Goal: Information Seeking & Learning: Learn about a topic

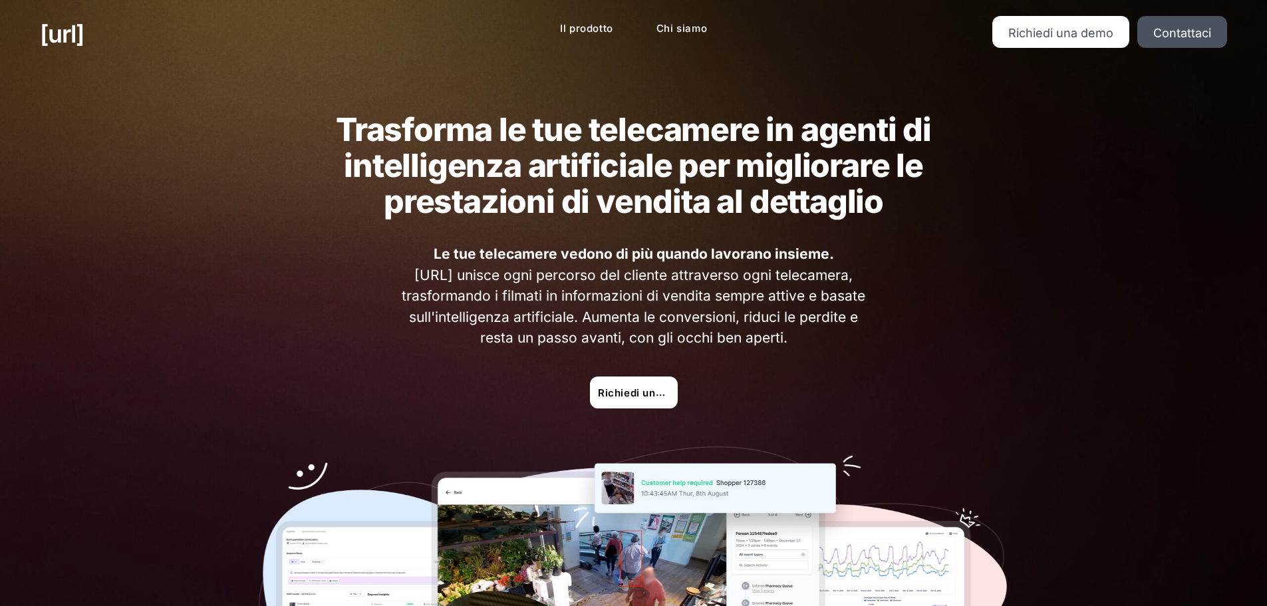
scroll to position [355, 0]
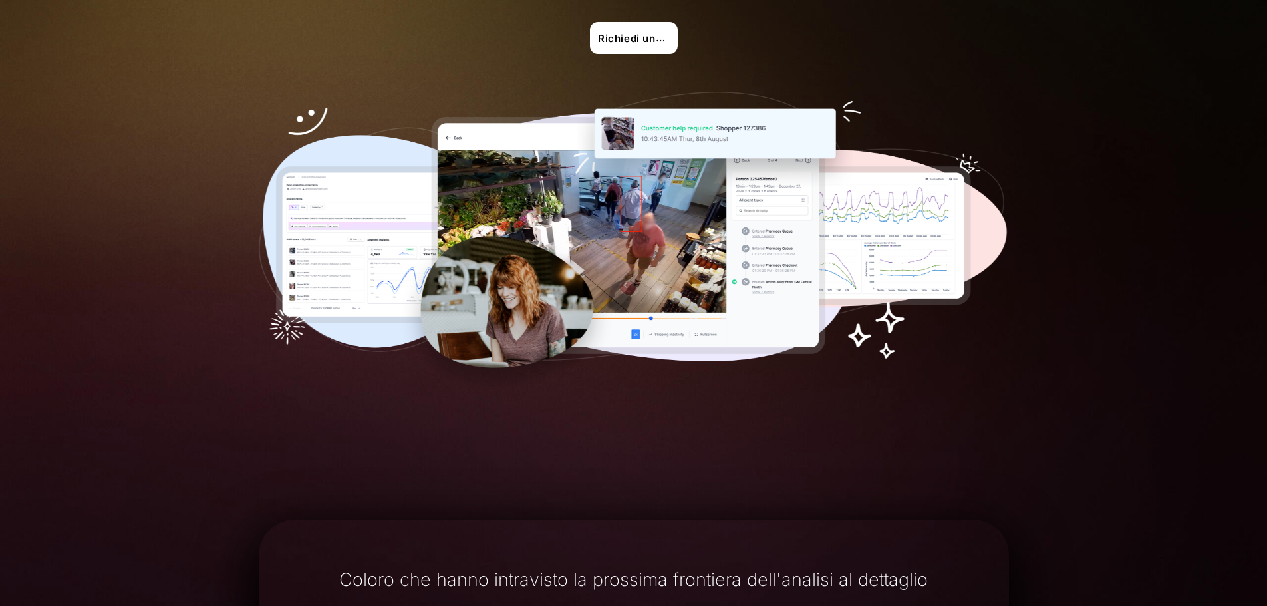
click at [696, 212] on img at bounding box center [634, 244] width 750 height 305
click at [613, 214] on img at bounding box center [634, 244] width 750 height 305
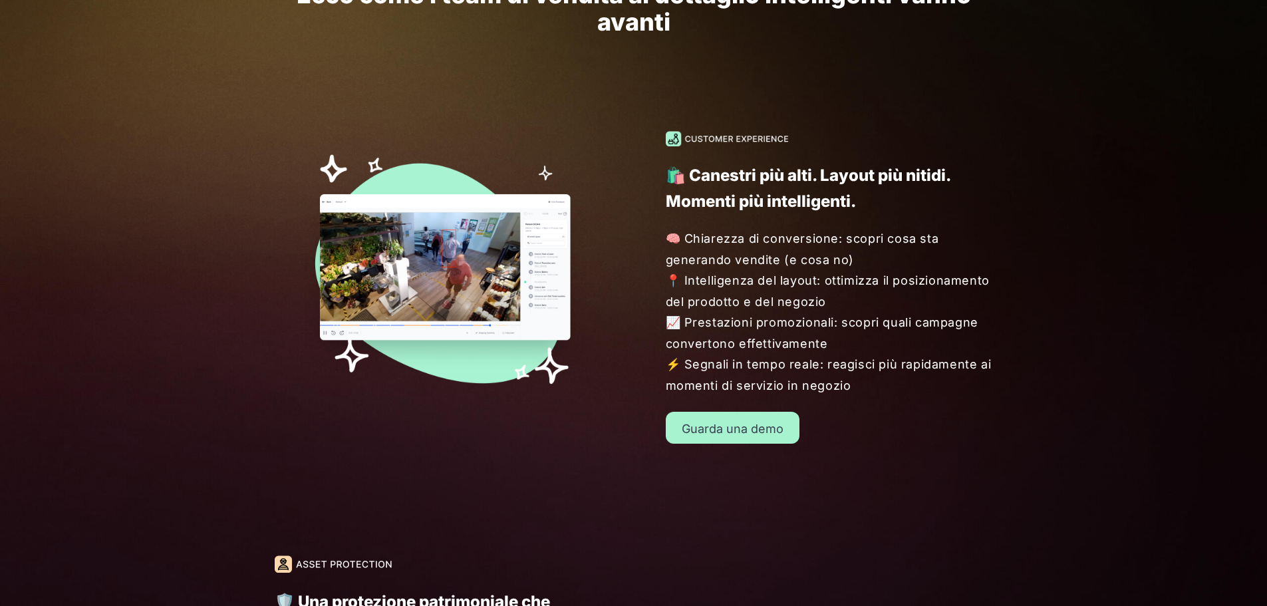
scroll to position [1242, 0]
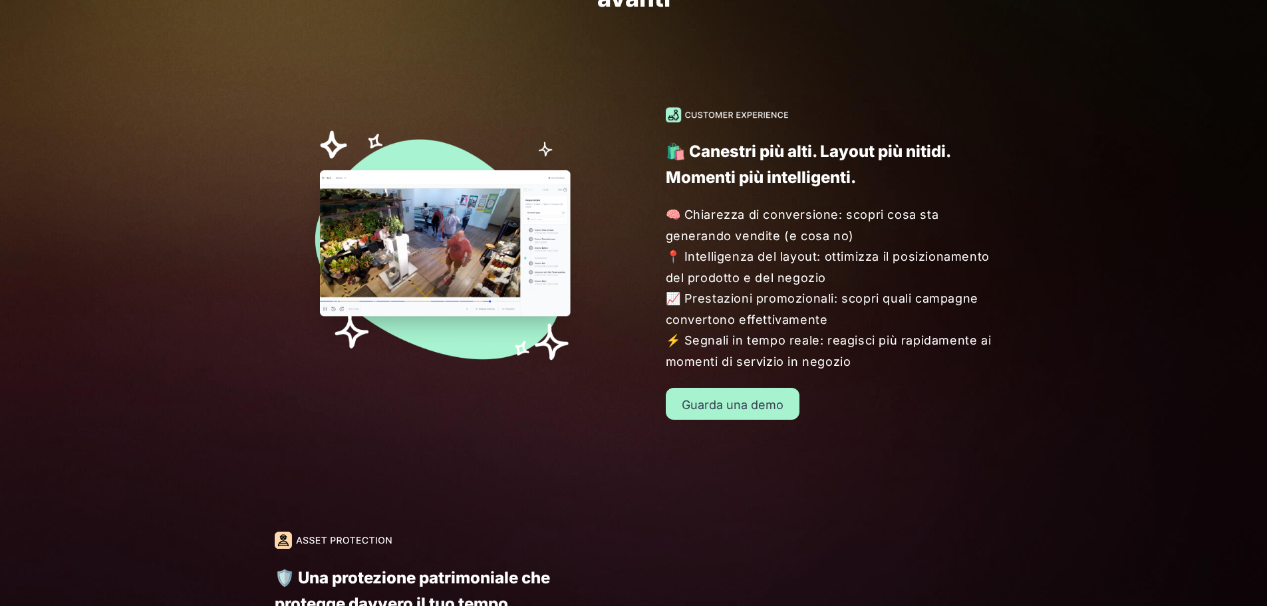
click at [744, 406] on font "Guarda una demo" at bounding box center [733, 405] width 102 height 14
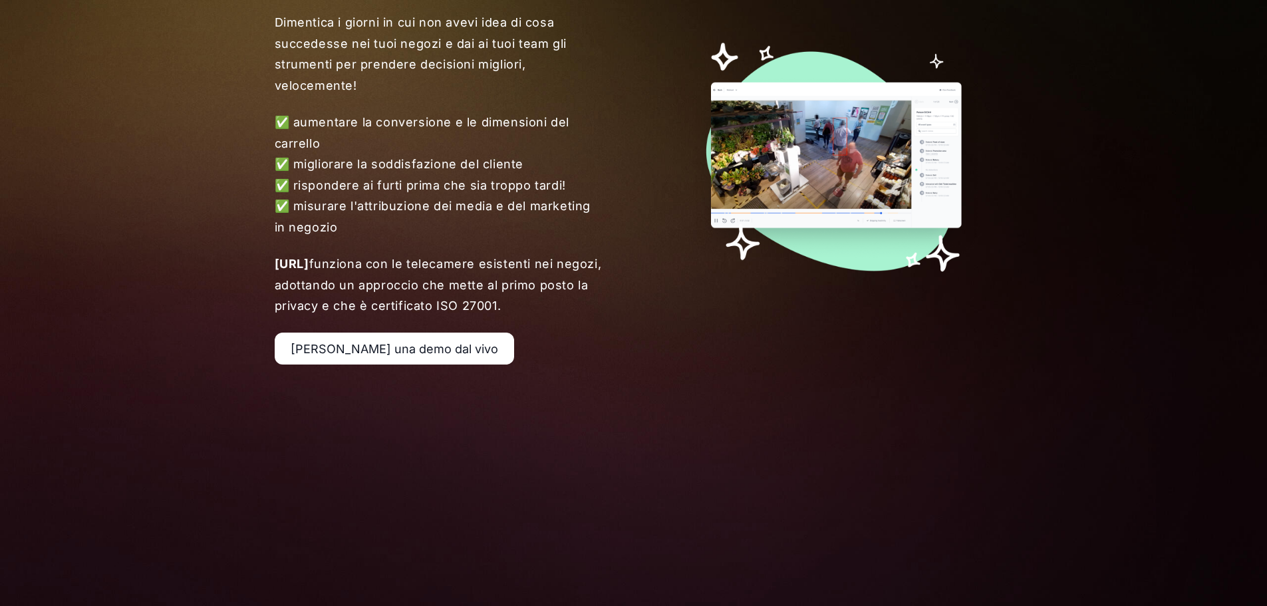
scroll to position [355, 0]
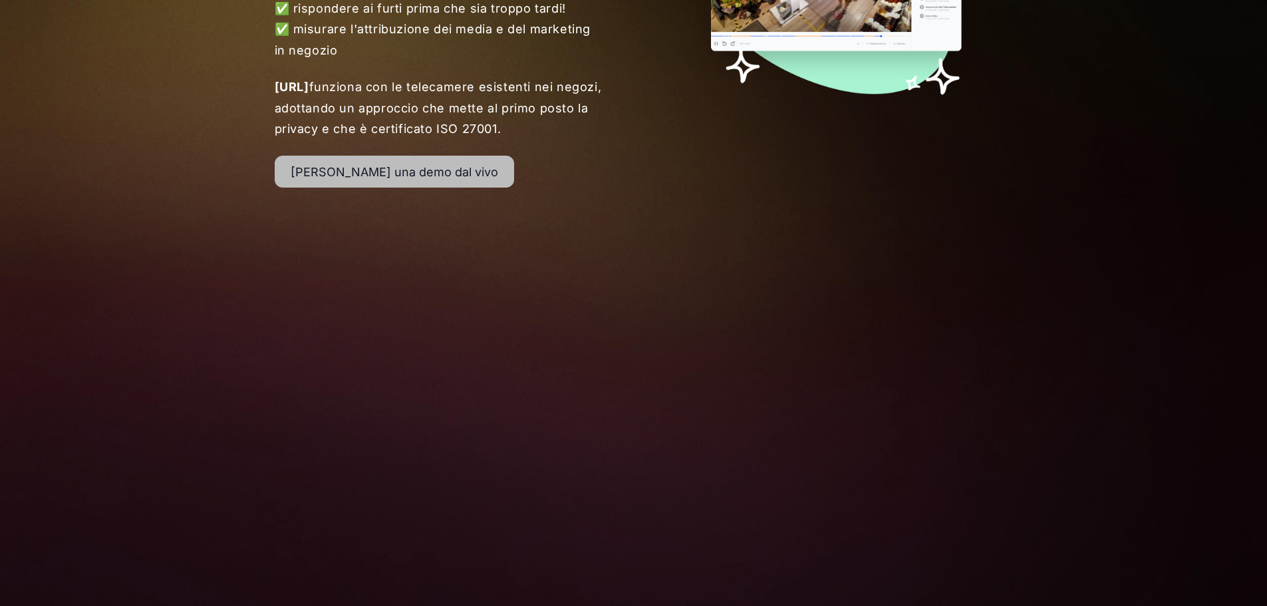
click at [380, 172] on font "[PERSON_NAME] una demo dal vivo" at bounding box center [395, 172] width 208 height 14
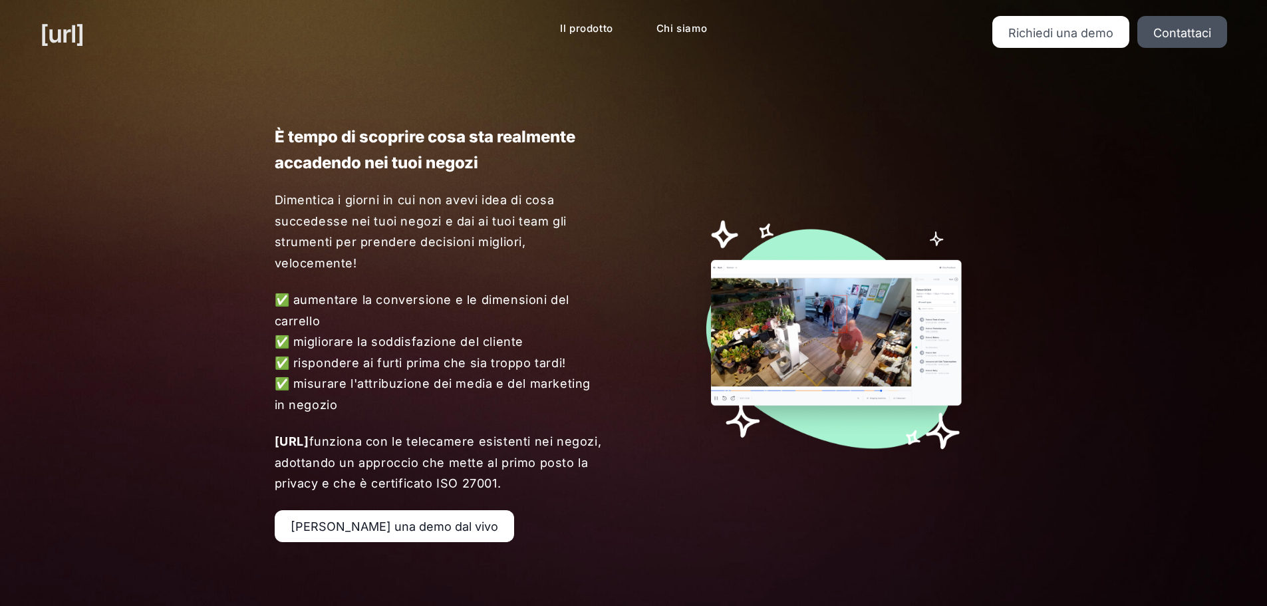
click at [47, 31] on font "[URL]" at bounding box center [62, 33] width 44 height 29
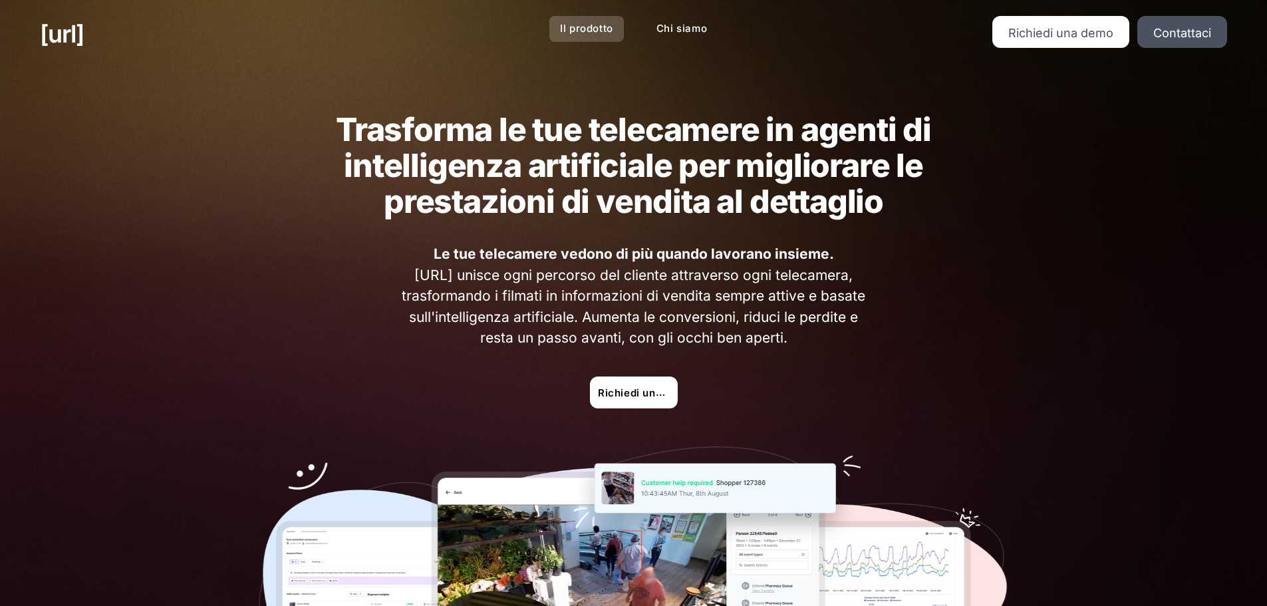
click at [576, 31] on font "Il prodotto" at bounding box center [586, 28] width 53 height 13
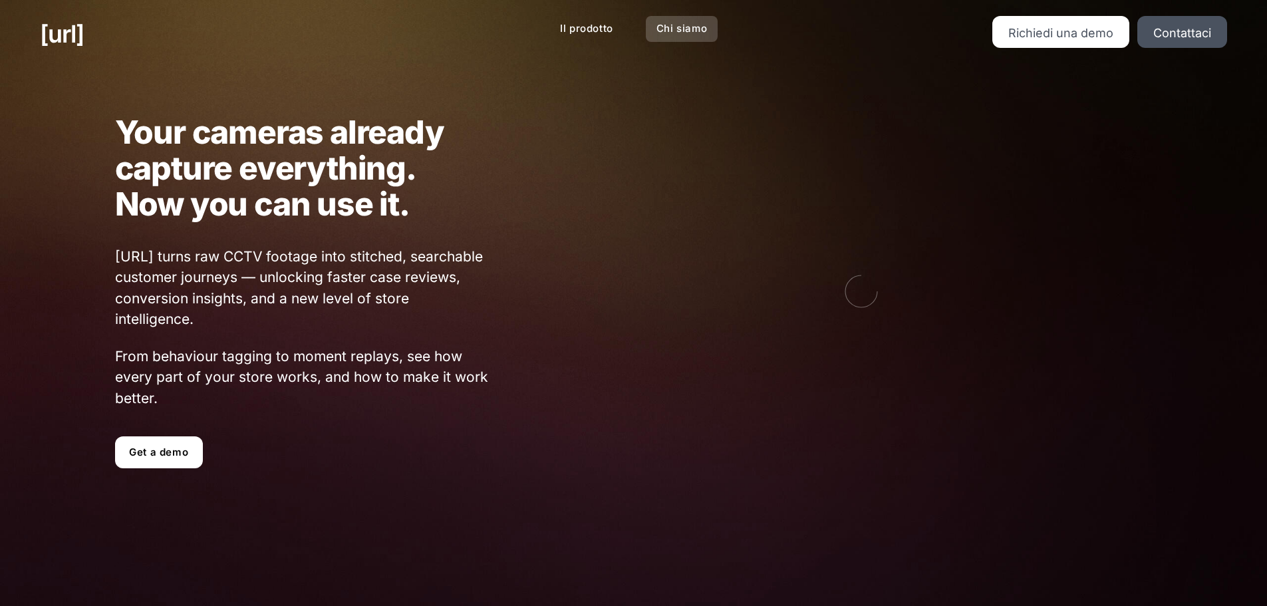
click at [646, 26] on link "Chi siamo" at bounding box center [682, 29] width 72 height 26
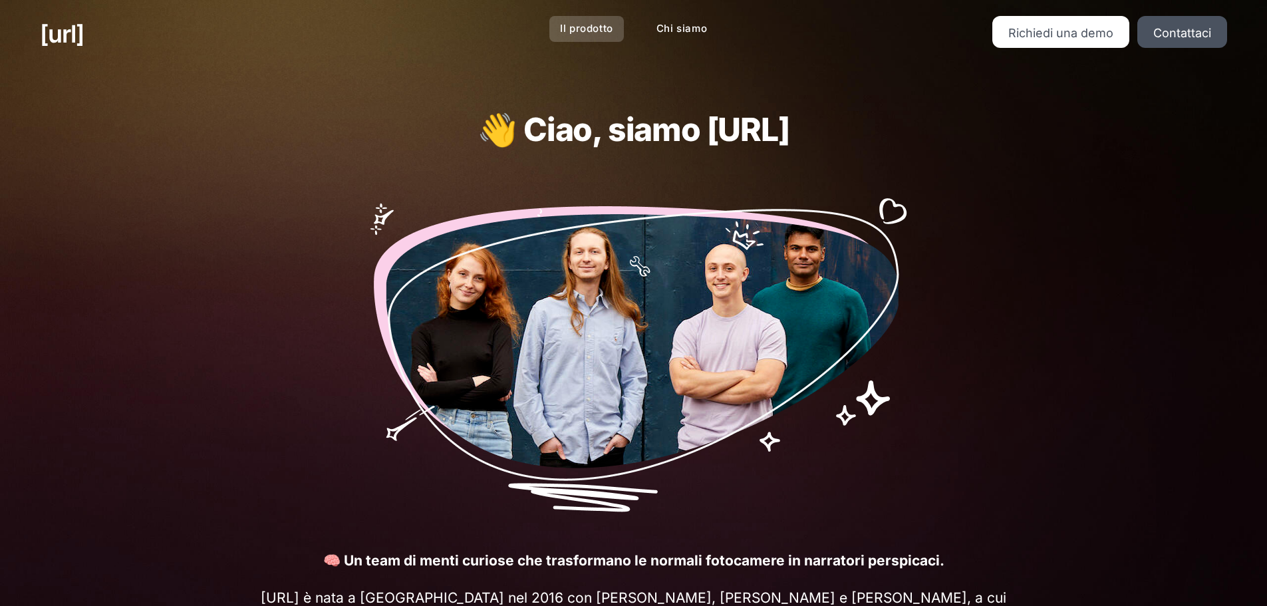
click at [579, 23] on font "Il prodotto" at bounding box center [586, 28] width 53 height 13
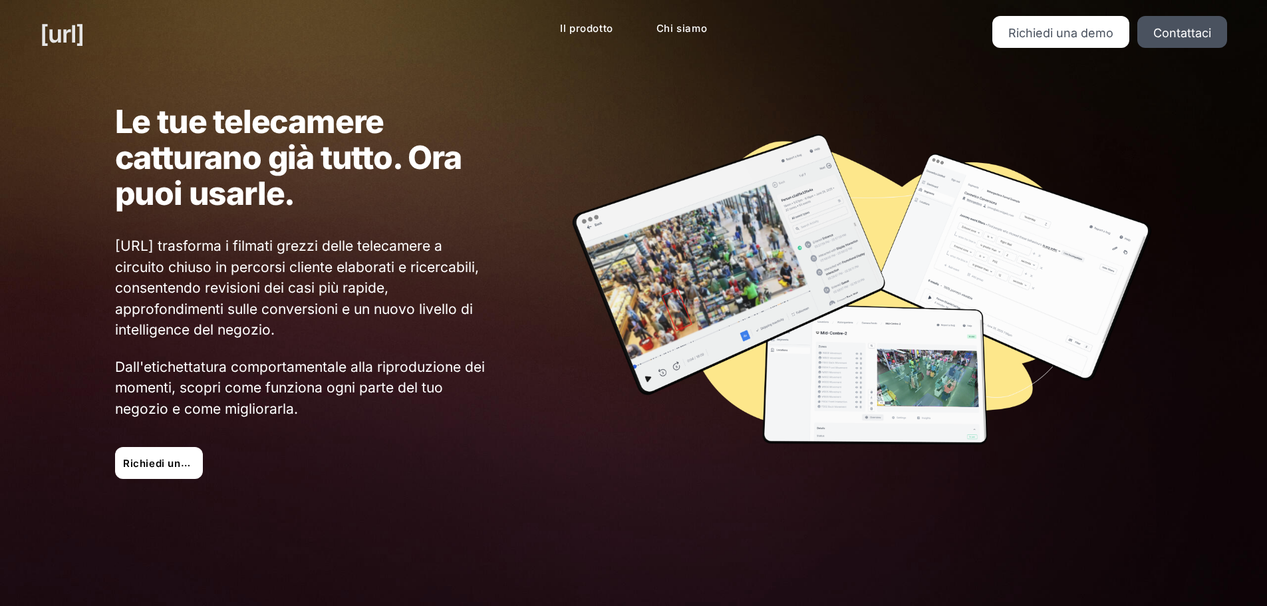
click at [63, 42] on font "[URL]" at bounding box center [62, 33] width 44 height 29
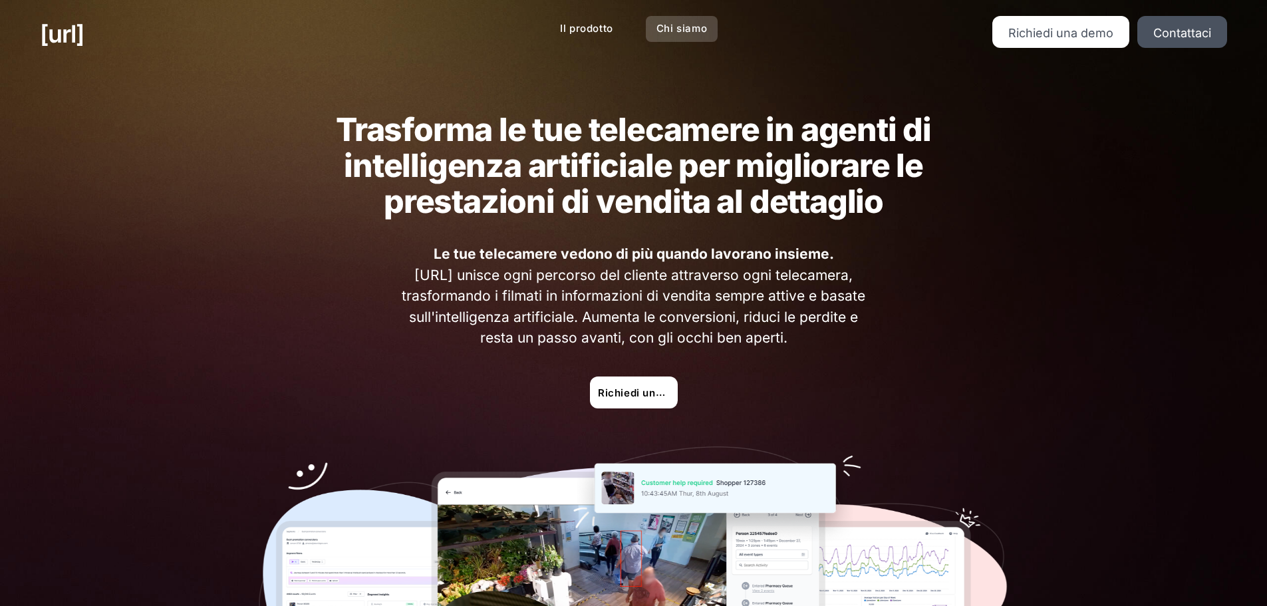
click at [695, 32] on font "Chi siamo" at bounding box center [681, 28] width 51 height 13
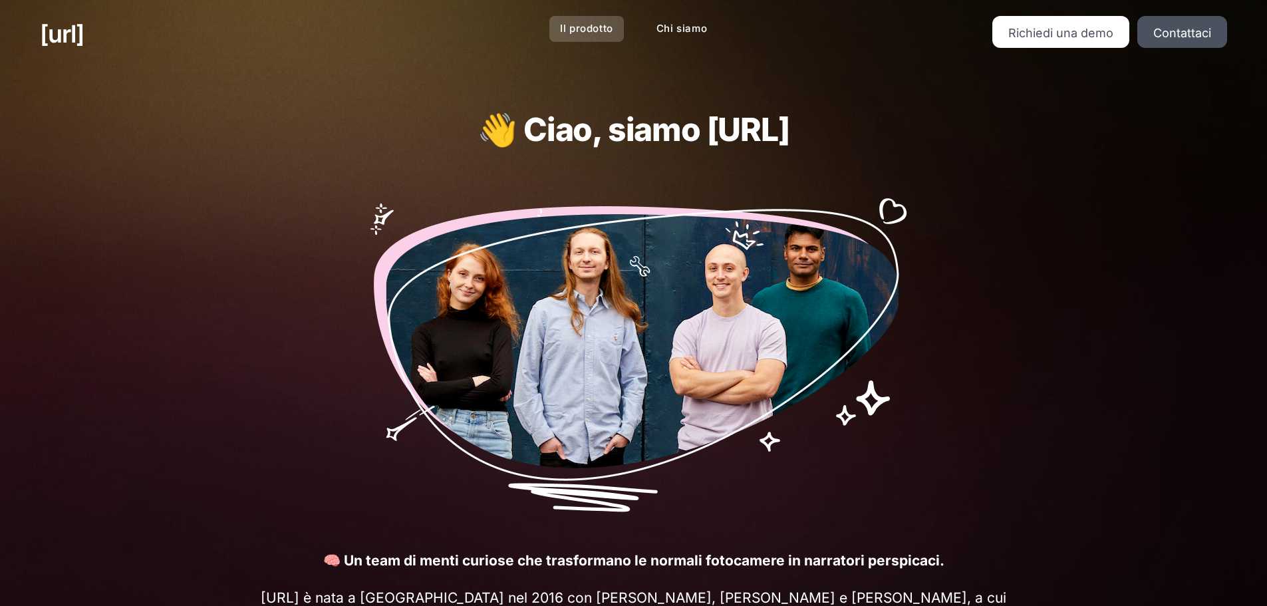
click at [587, 37] on link "Il prodotto" at bounding box center [586, 29] width 74 height 26
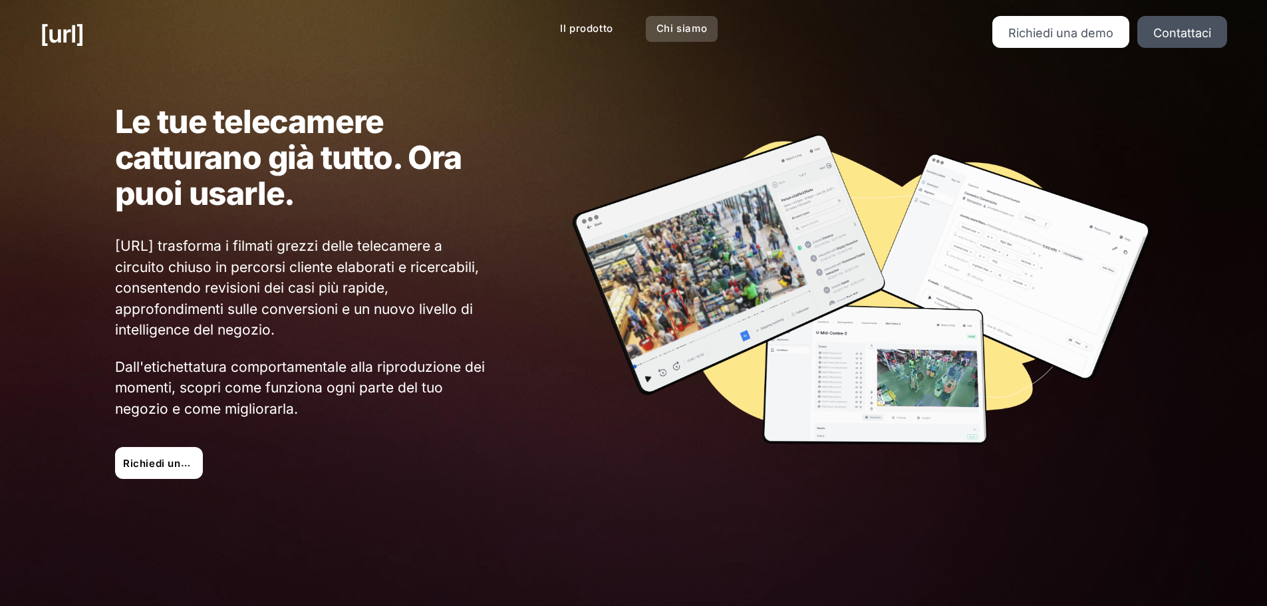
click at [652, 27] on link "Chi siamo" at bounding box center [682, 29] width 72 height 26
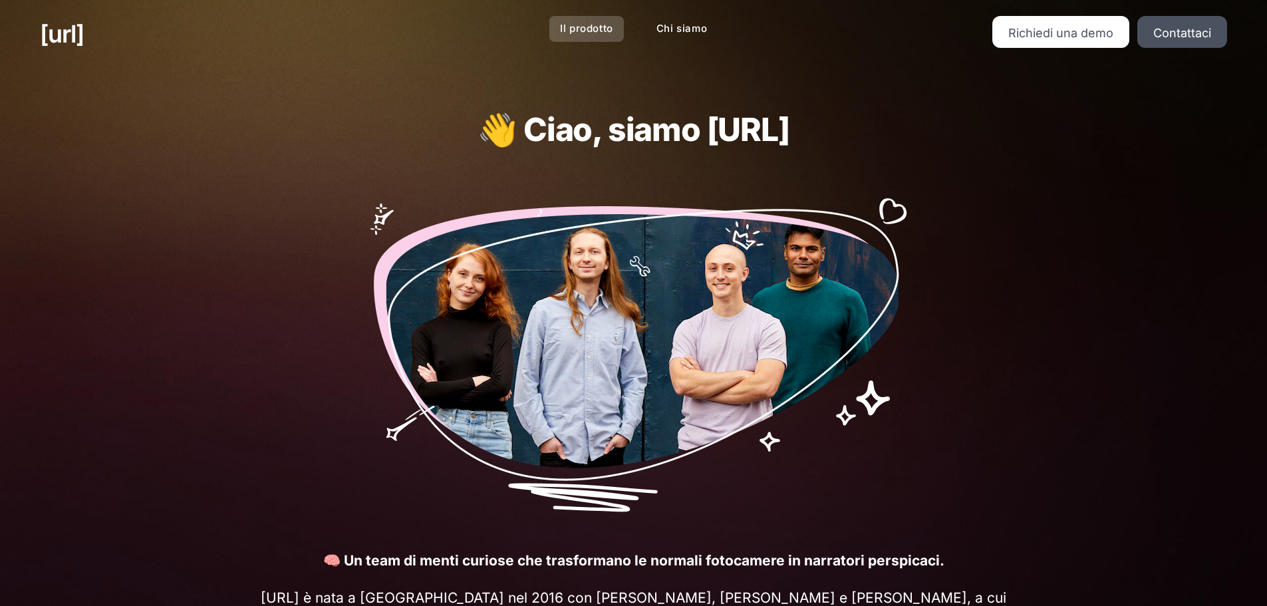
click at [593, 29] on font "Il prodotto" at bounding box center [586, 28] width 53 height 13
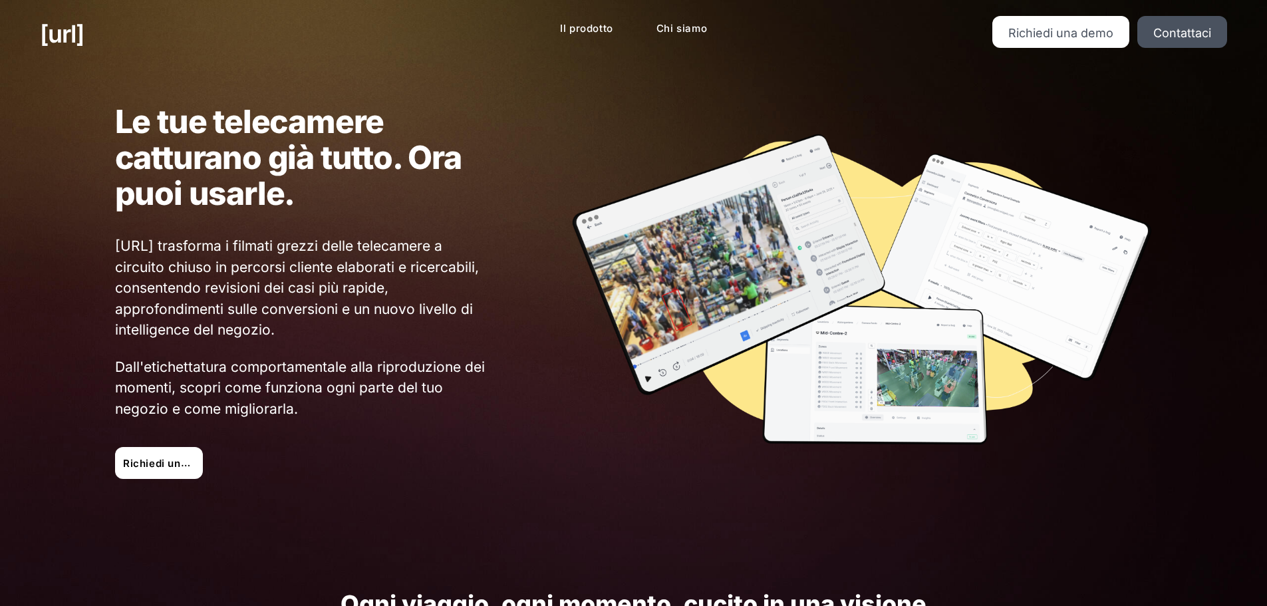
click at [265, 309] on font "[URL] trasforma i filmati grezzi delle telecamere a circuito chiuso in percorsi…" at bounding box center [297, 287] width 364 height 100
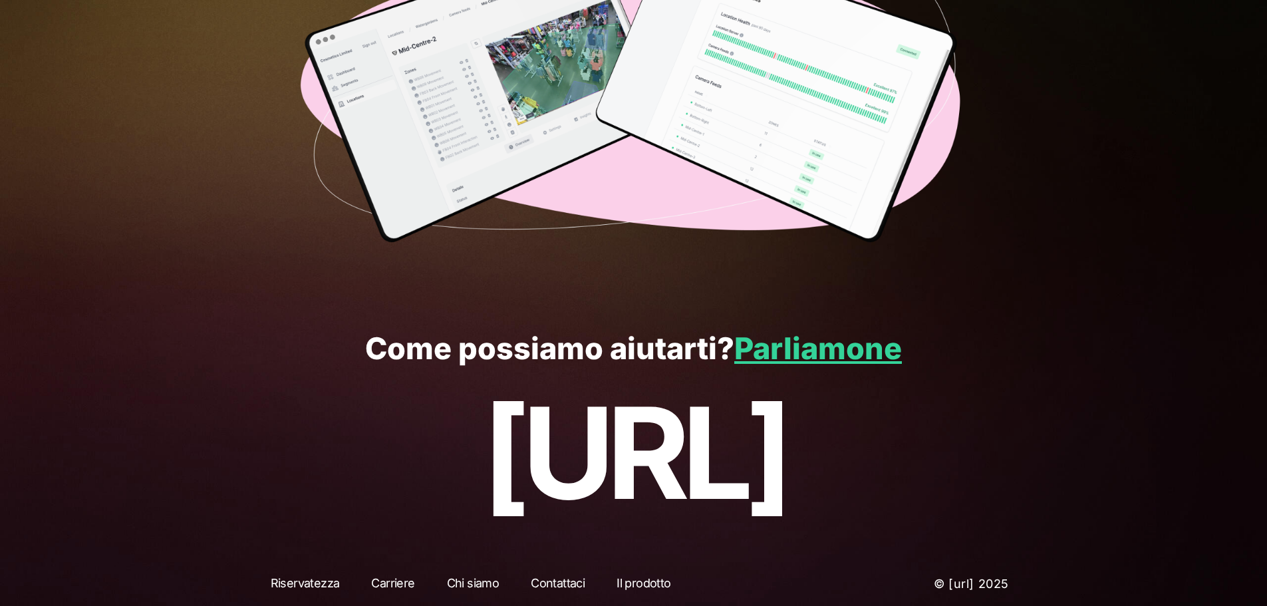
scroll to position [3422, 0]
